Goal: Learn about a topic

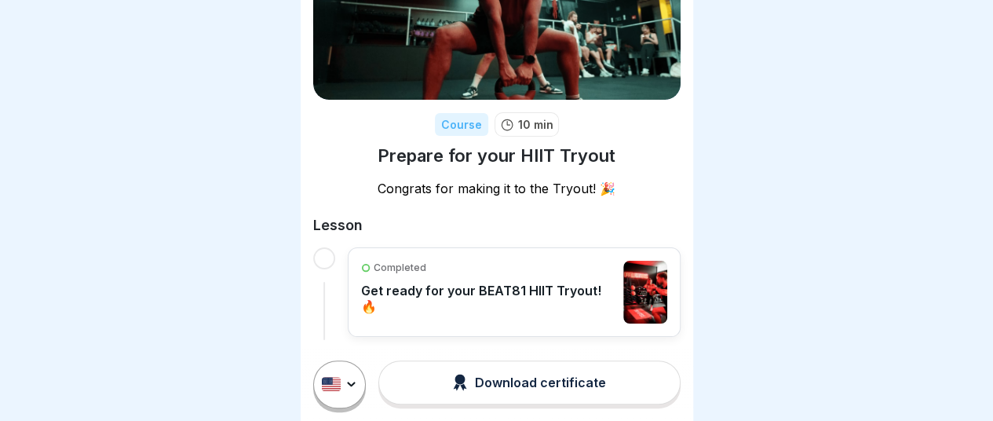
scroll to position [12, 0]
click at [499, 388] on div "Download certificate" at bounding box center [529, 382] width 153 height 17
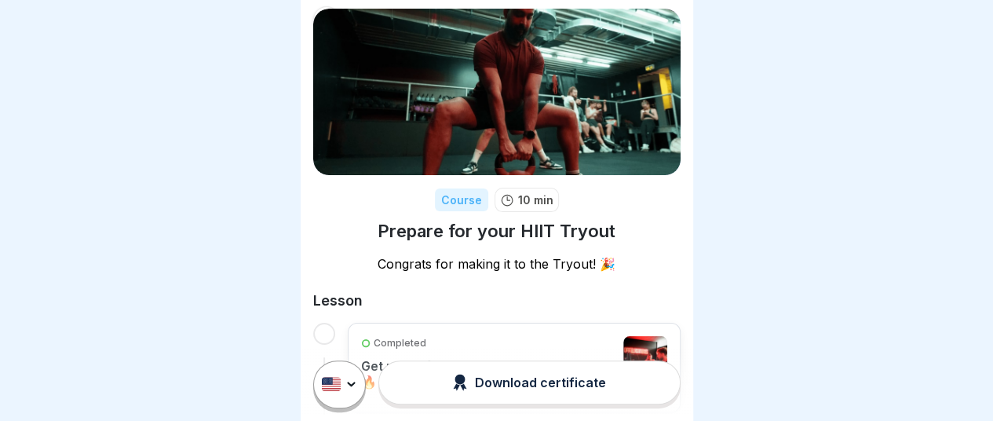
scroll to position [119, 0]
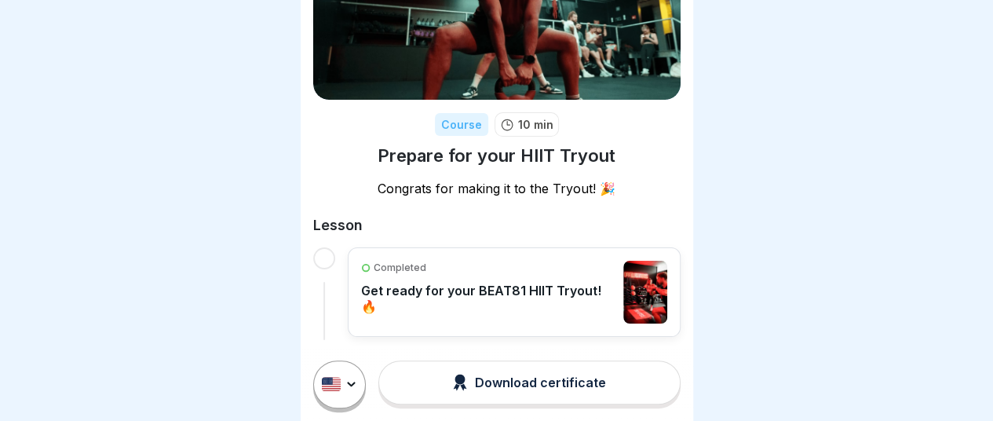
click at [435, 286] on p "Get ready for your BEAT81 HIIT Tryout! 🔥" at bounding box center [488, 298] width 255 height 31
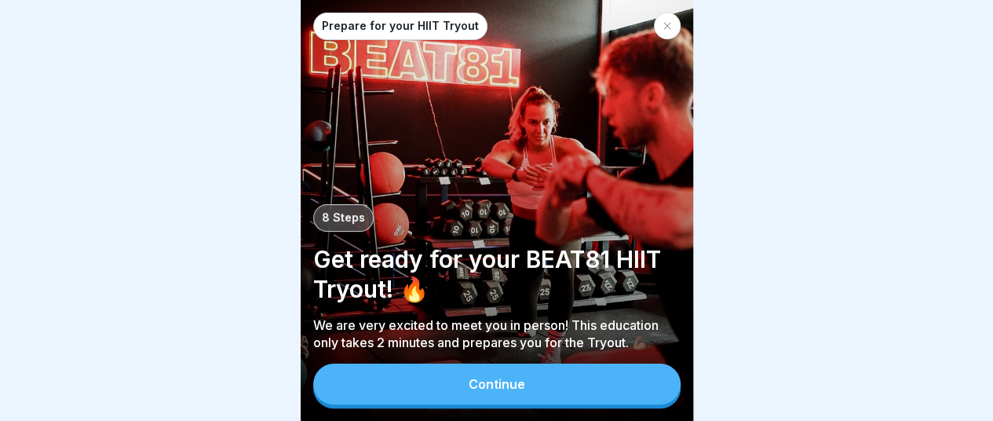
scroll to position [12, 0]
click at [526, 396] on button "Continue" at bounding box center [496, 384] width 367 height 41
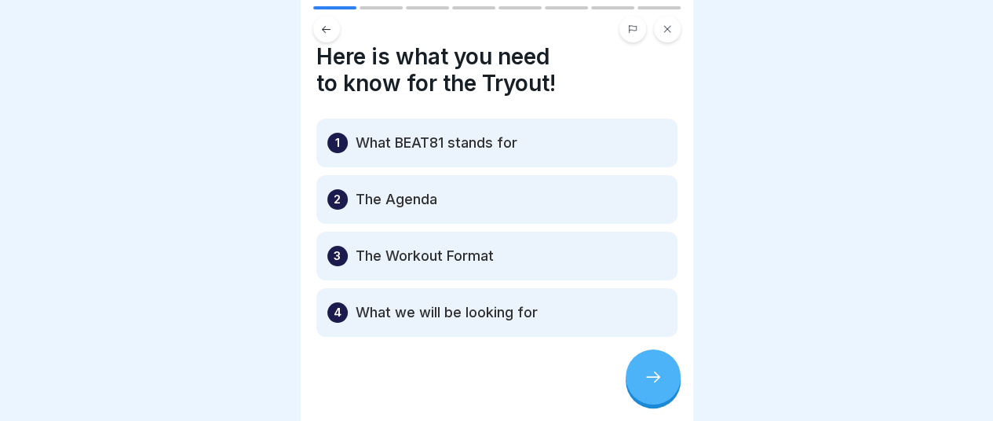
scroll to position [28, 0]
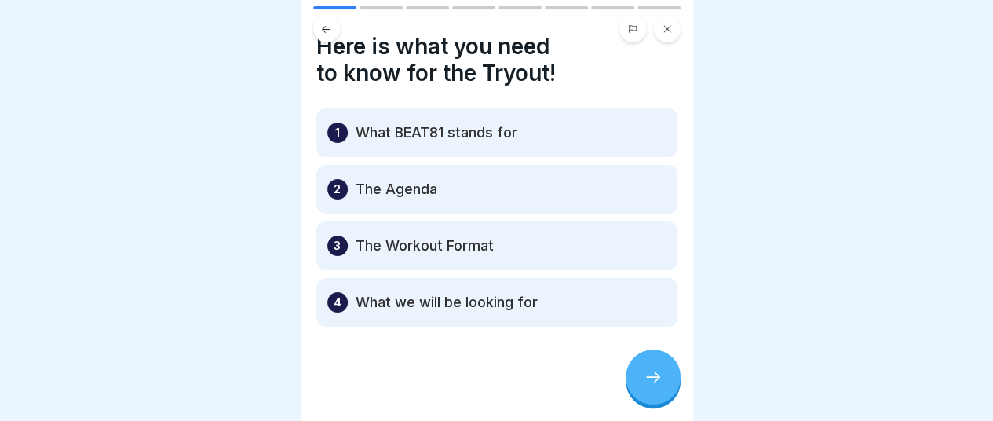
click at [652, 381] on icon at bounding box center [653, 376] width 19 height 19
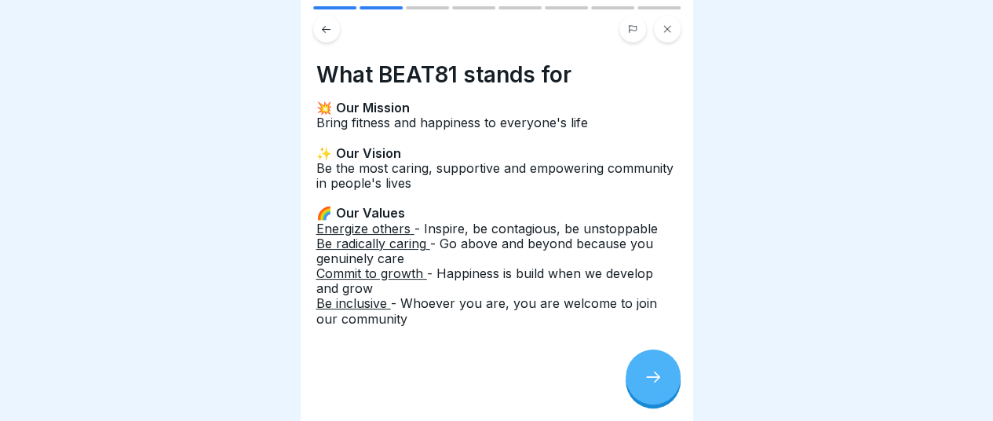
click at [652, 381] on icon at bounding box center [653, 376] width 19 height 19
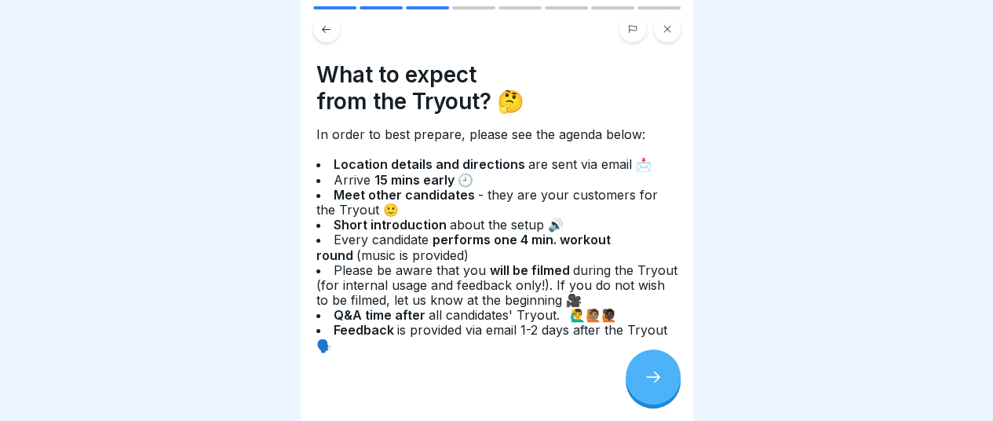
click at [652, 381] on icon at bounding box center [653, 376] width 19 height 19
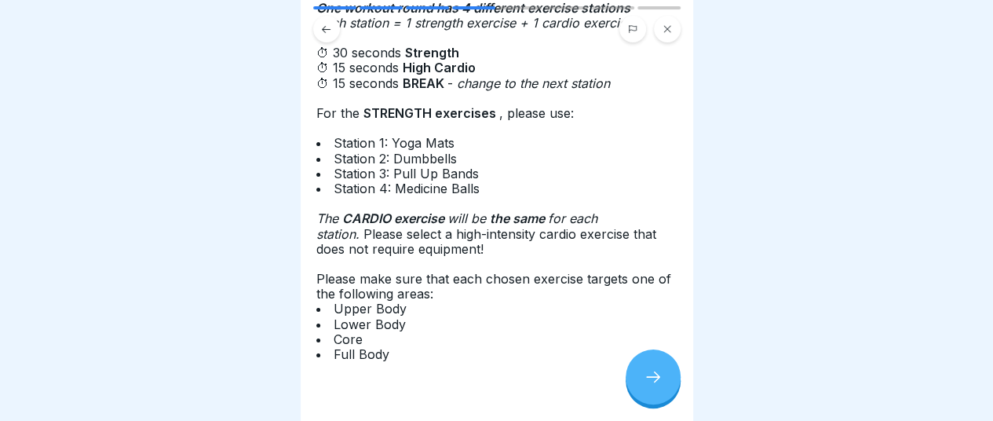
scroll to position [271, 0]
